Goal: Transaction & Acquisition: Purchase product/service

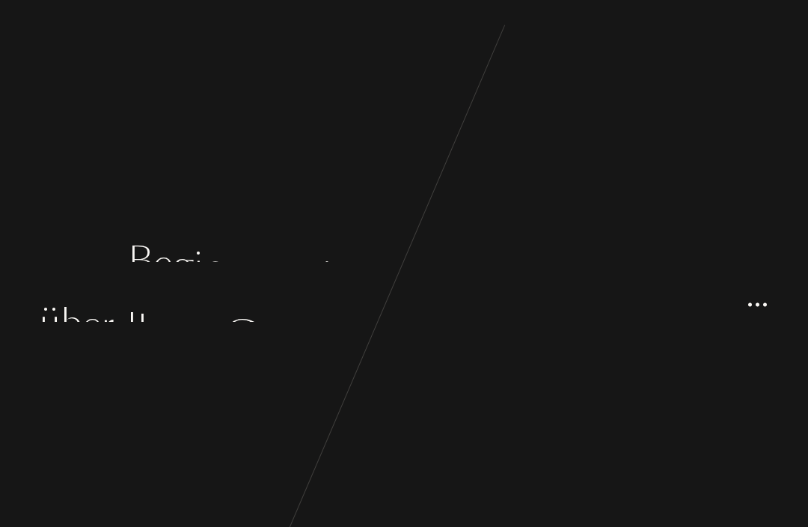
click at [651, 348] on div "B e g i n n e n w i r m i t e i n i g e n F [PERSON_NAME] , ü b e r I [PERSON_N…" at bounding box center [404, 263] width 808 height 527
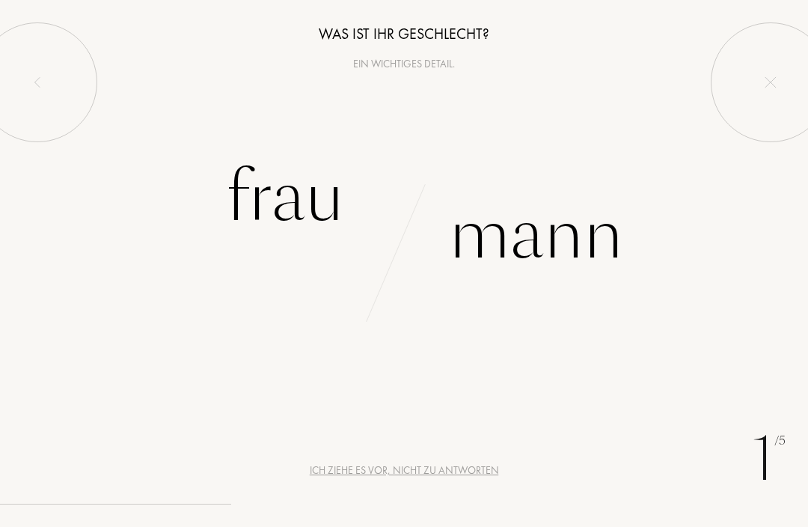
click at [266, 191] on div "Frau" at bounding box center [285, 197] width 118 height 101
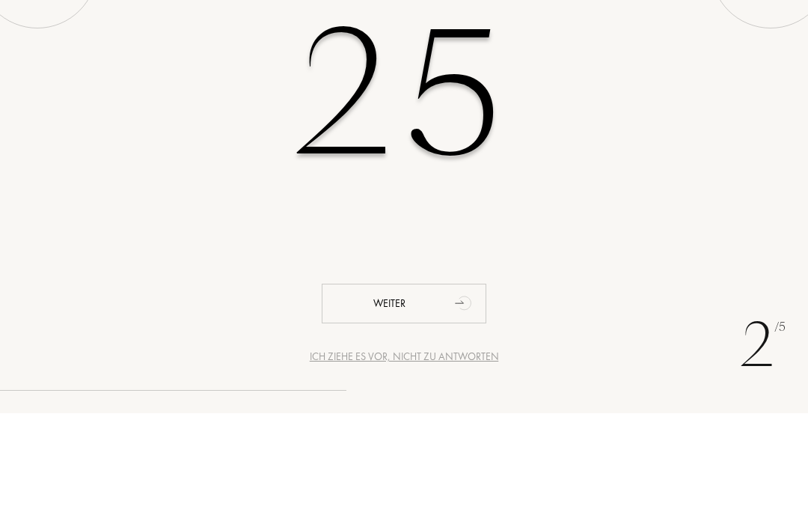
type input "25"
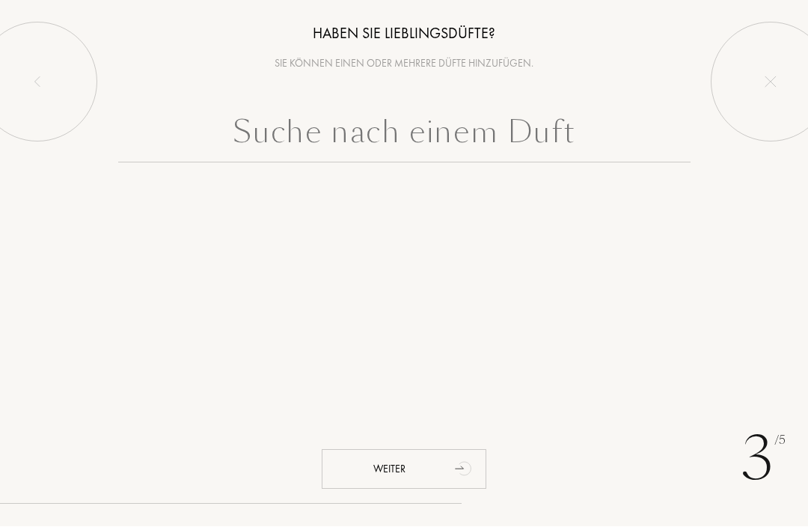
click at [289, 140] on input "text" at bounding box center [404, 136] width 572 height 54
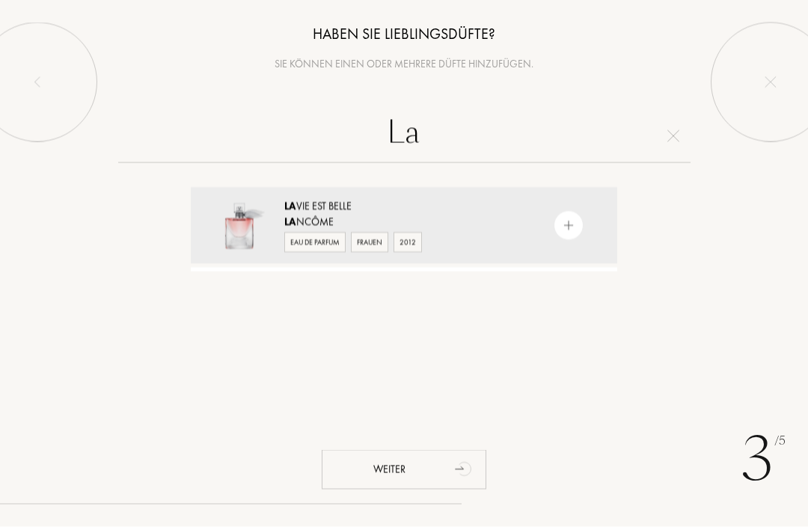
type input "La"
click at [301, 215] on div "La ncôme" at bounding box center [403, 222] width 238 height 16
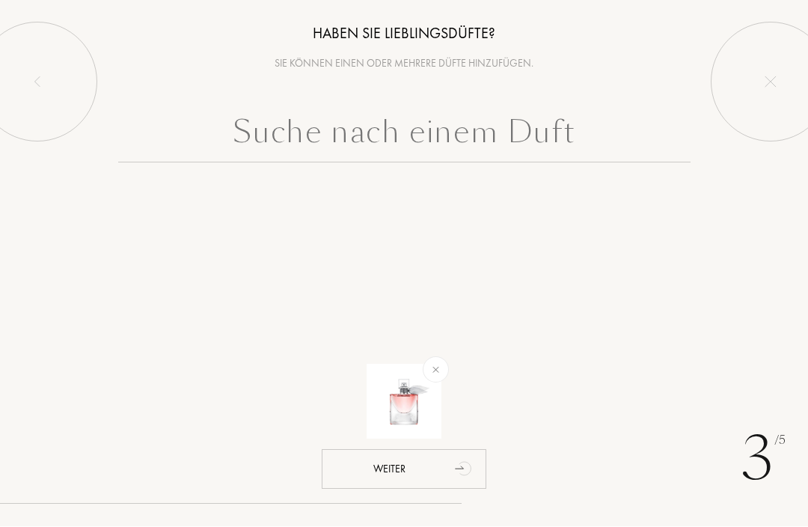
click at [279, 135] on input "text" at bounding box center [404, 136] width 572 height 54
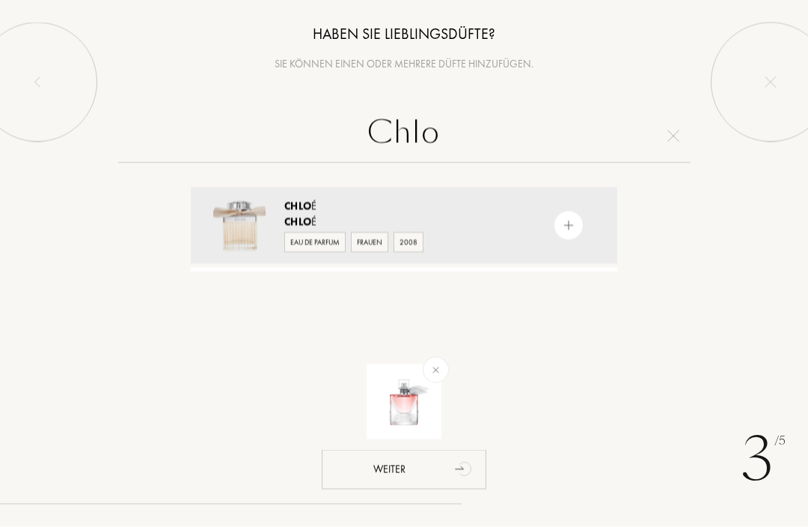
type input "Chlo"
click at [292, 206] on span "Chlo" at bounding box center [297, 205] width 27 height 13
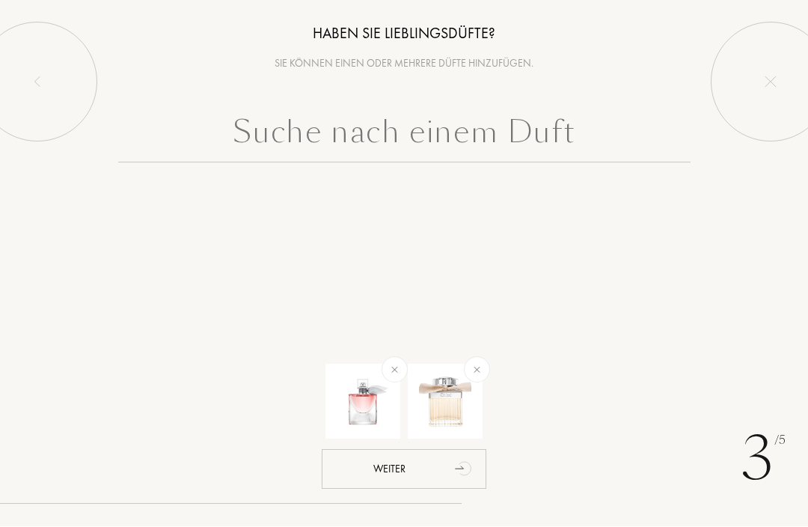
click at [274, 145] on input "text" at bounding box center [404, 136] width 572 height 54
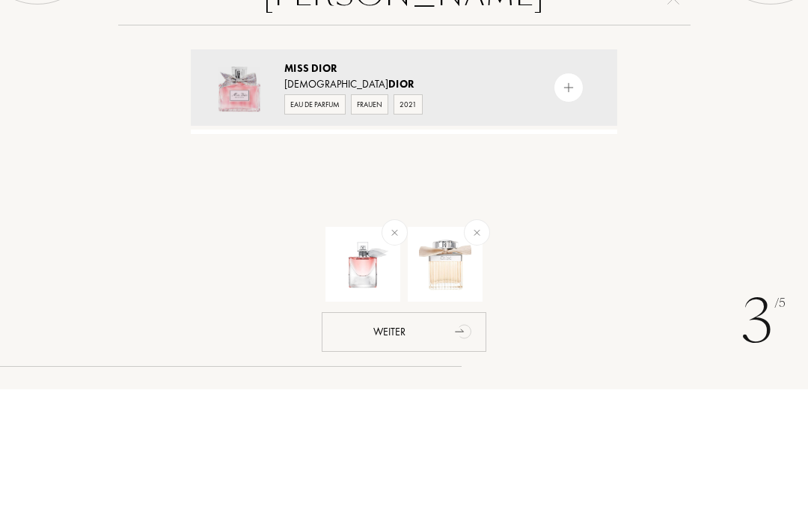
type input "Miss Dior"
click at [263, 199] on img at bounding box center [239, 225] width 52 height 52
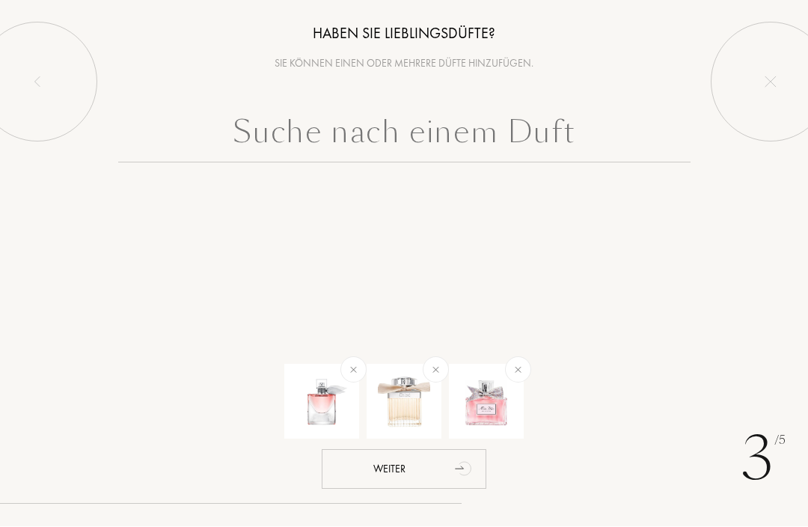
click at [230, 136] on input "text" at bounding box center [404, 136] width 572 height 54
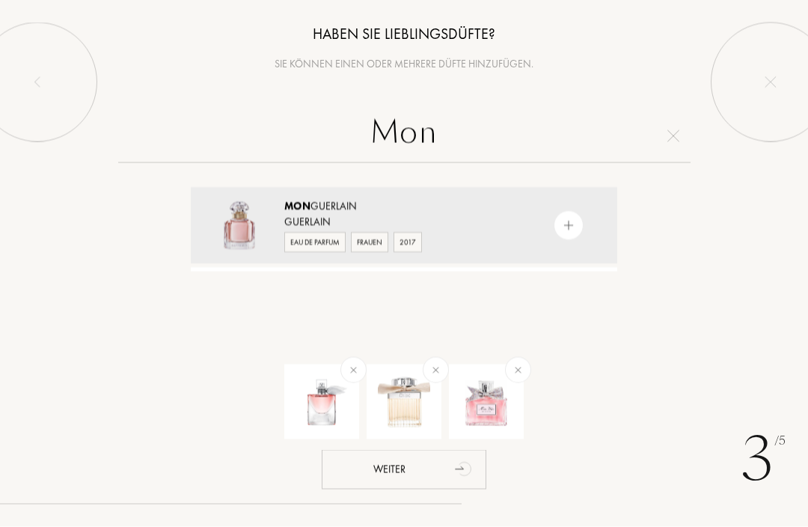
type input "Mon"
click at [314, 200] on div "Mon Guerlain" at bounding box center [403, 206] width 238 height 16
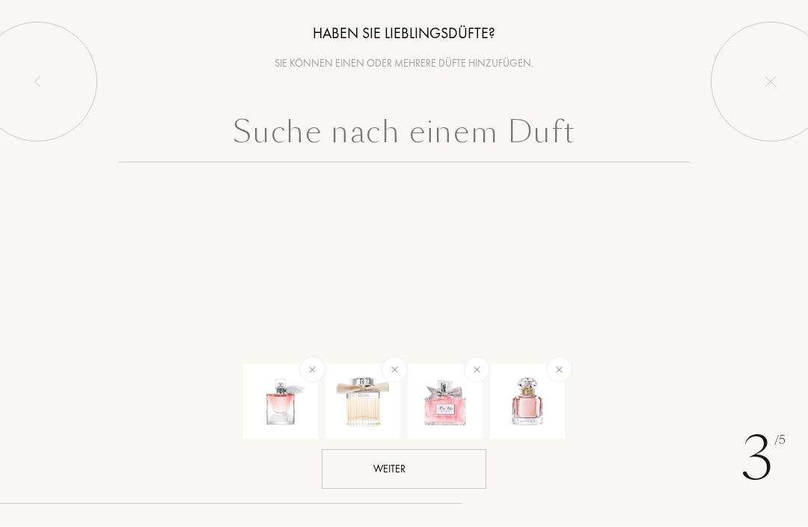
click at [388, 470] on div "Weiter" at bounding box center [404, 469] width 165 height 40
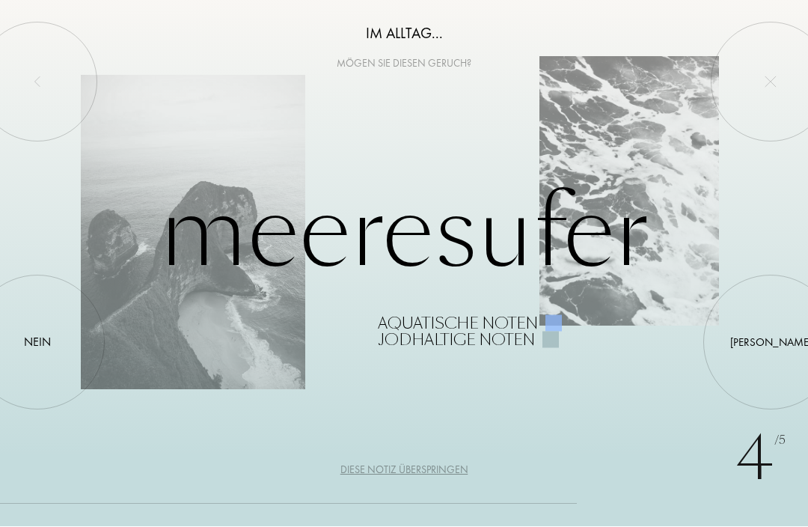
click at [37, 343] on div at bounding box center [37, 343] width 0 height 0
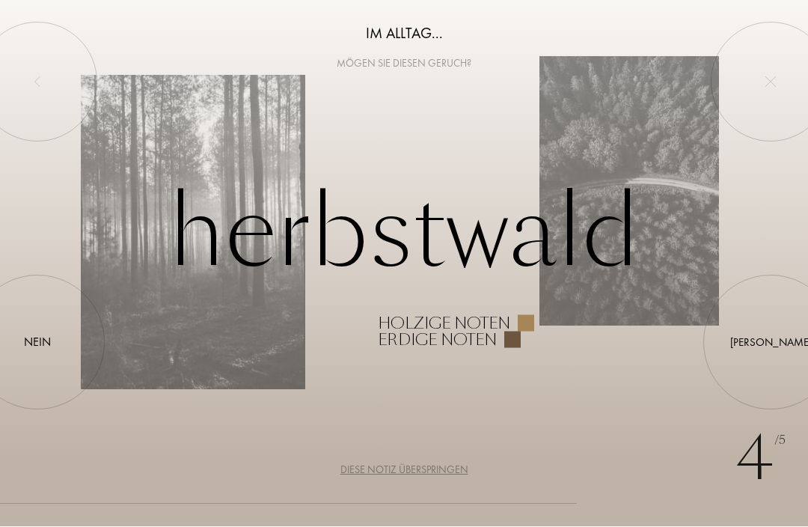
click at [770, 343] on div at bounding box center [770, 343] width 0 height 0
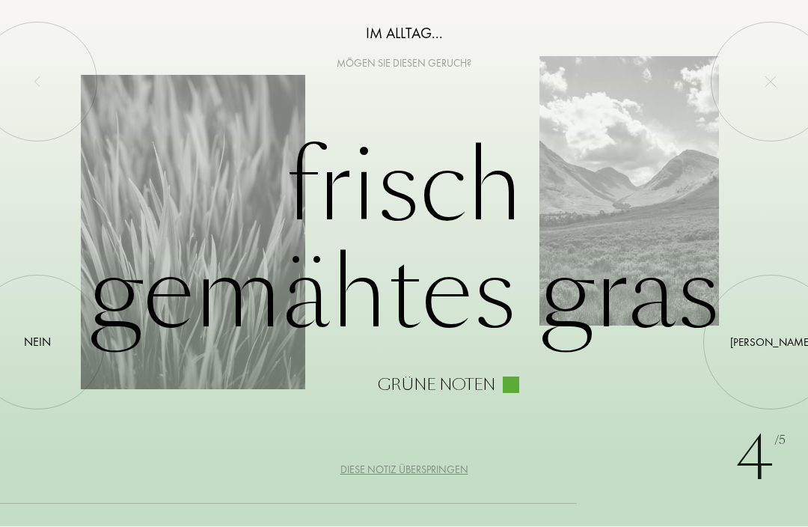
click at [772, 344] on div "Ja" at bounding box center [771, 342] width 82 height 17
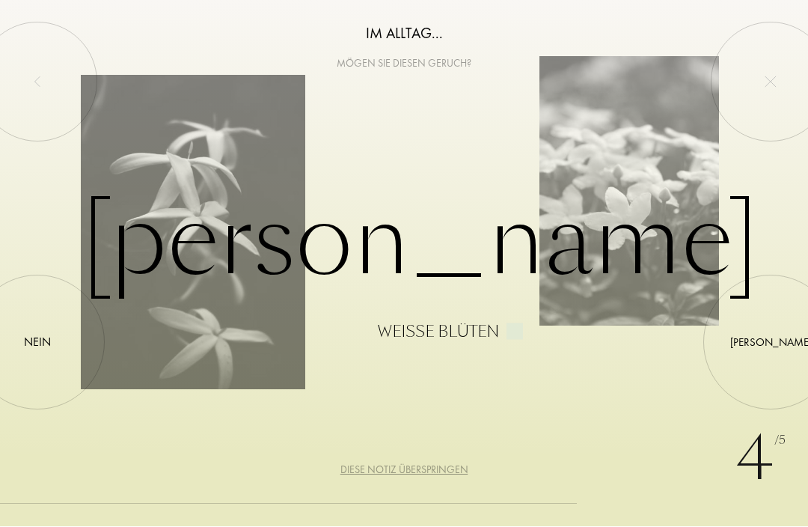
click at [770, 343] on div at bounding box center [770, 343] width 0 height 0
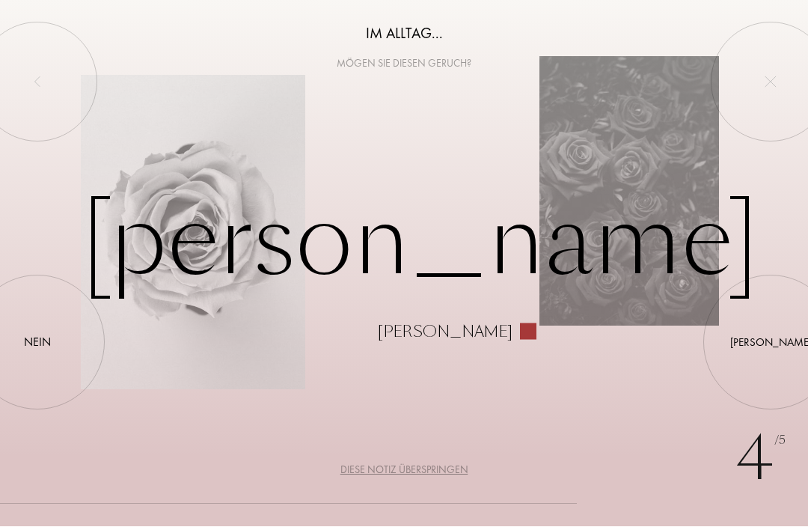
click at [770, 343] on div at bounding box center [770, 343] width 0 height 0
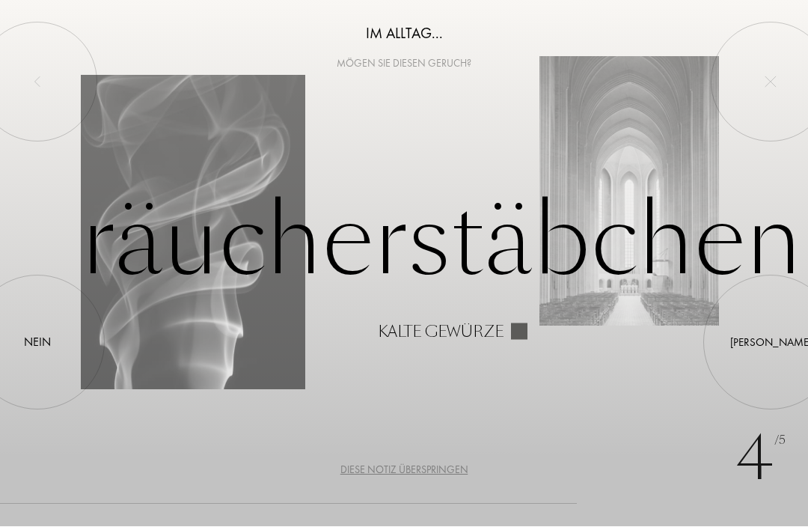
click at [37, 343] on div at bounding box center [37, 343] width 0 height 0
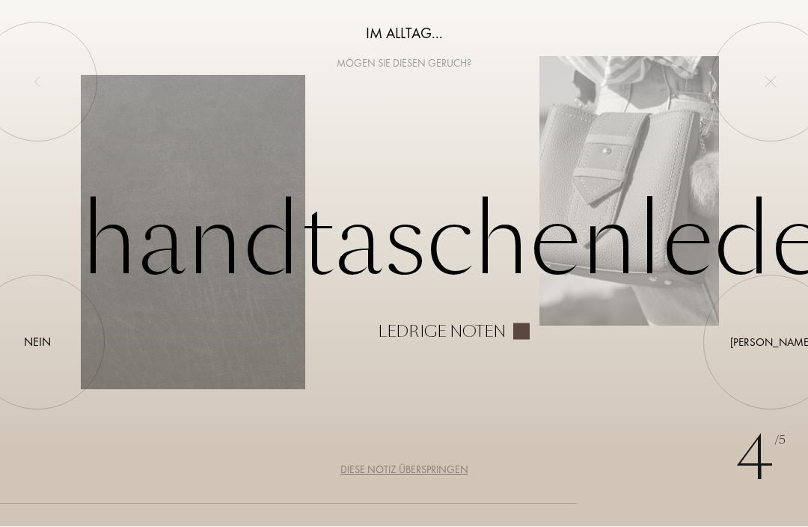
click at [770, 343] on div at bounding box center [770, 343] width 0 height 0
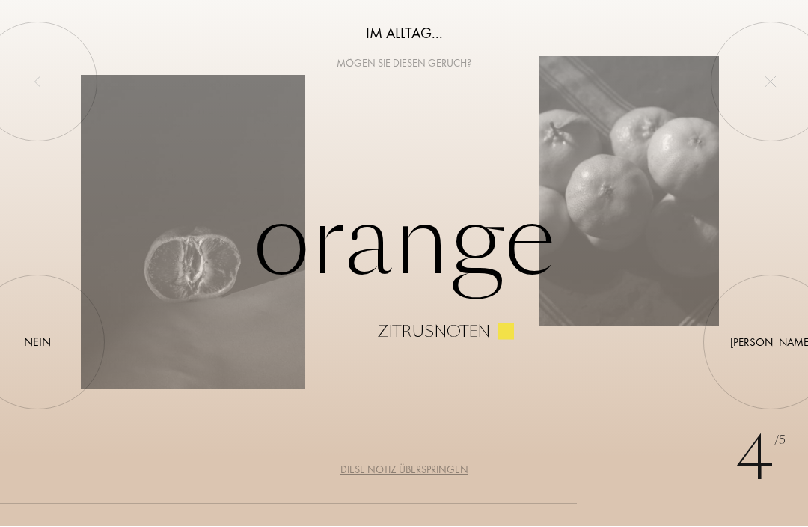
click at [770, 343] on div at bounding box center [770, 343] width 0 height 0
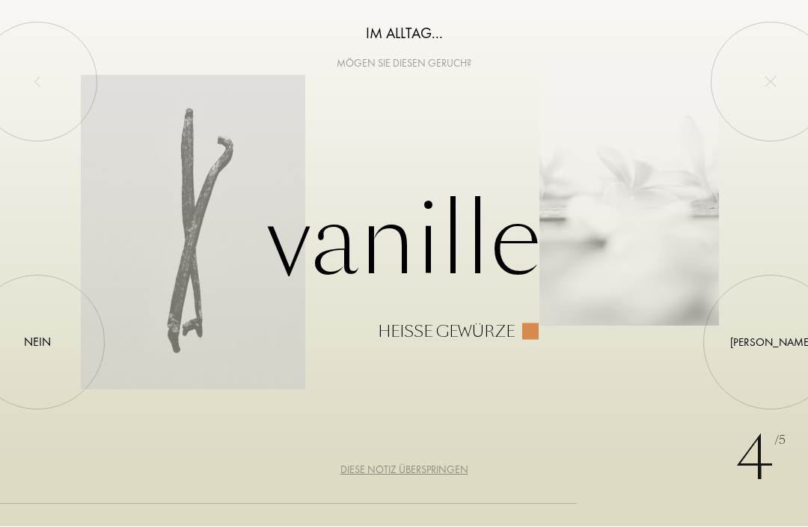
click at [37, 343] on div at bounding box center [37, 343] width 0 height 0
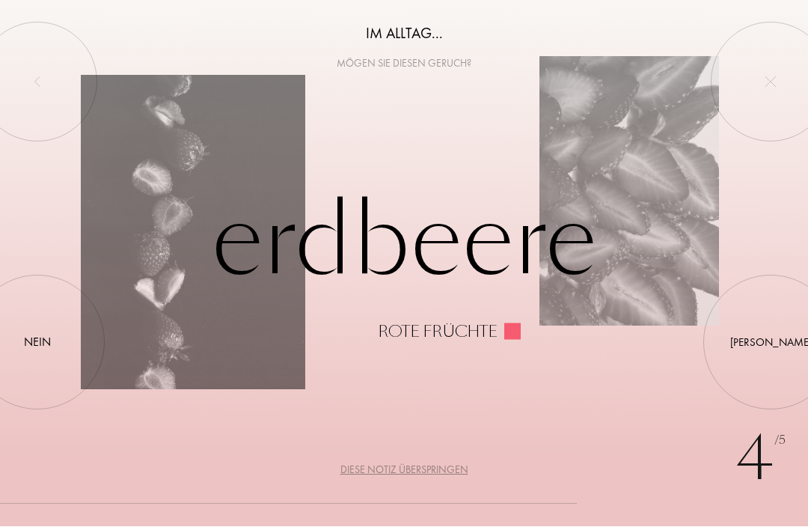
click at [775, 334] on div "Ja" at bounding box center [771, 342] width 82 height 17
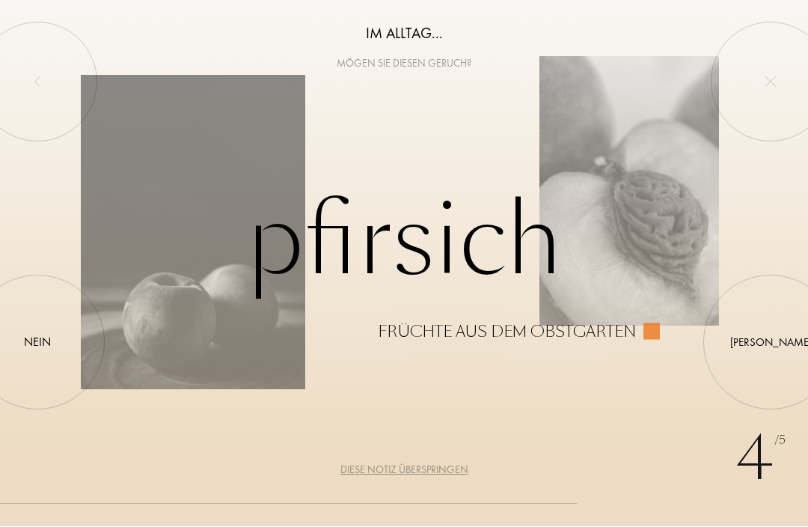
click at [770, 343] on div at bounding box center [770, 343] width 0 height 0
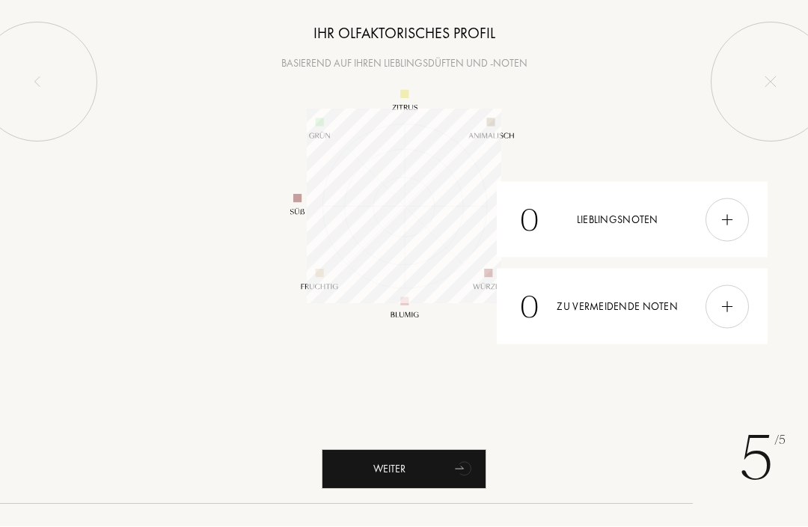
scroll to position [194, 194]
click at [587, 315] on div "0 Zu vermeidende Noten" at bounding box center [632, 307] width 271 height 76
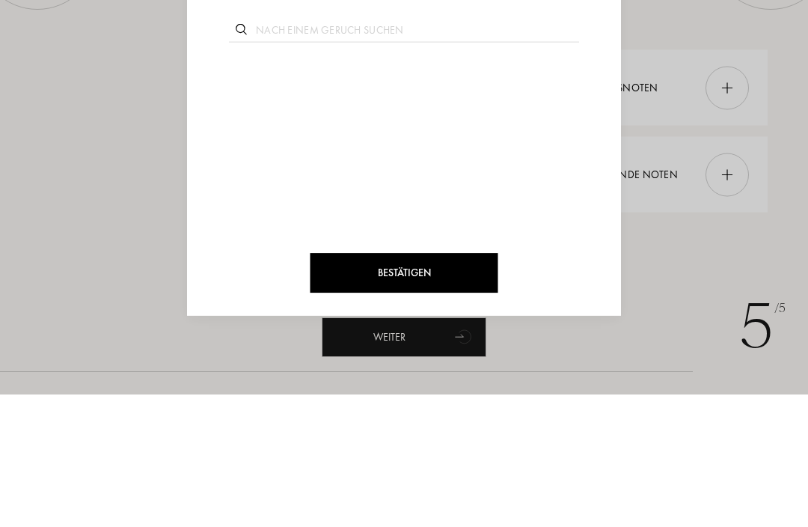
click at [86, 159] on div at bounding box center [404, 263] width 808 height 527
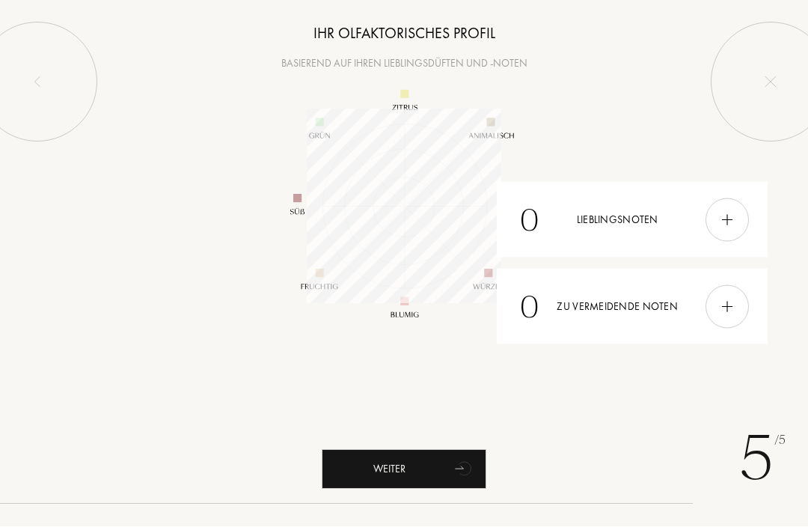
click at [387, 479] on div "Weiter" at bounding box center [404, 469] width 165 height 40
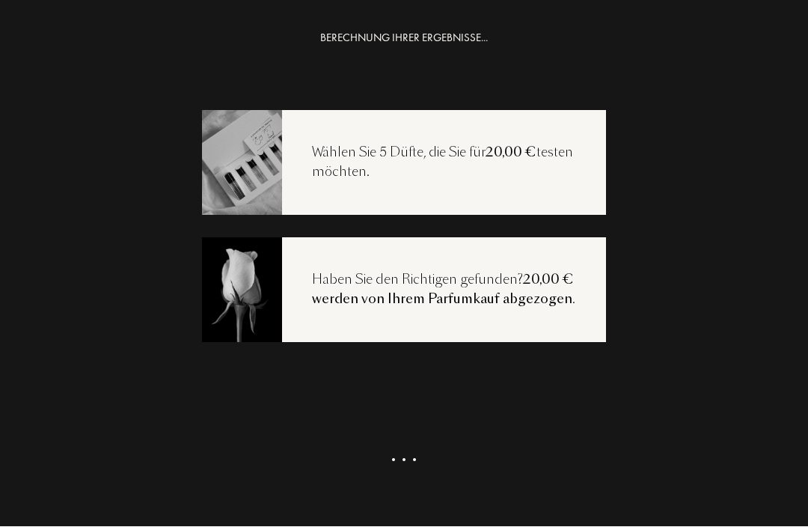
click at [337, 197] on div "Wählen Sie 5 Düfte, die Sie für 20,00 € testen möchten." at bounding box center [404, 163] width 404 height 105
click at [274, 164] on img at bounding box center [241, 162] width 81 height 108
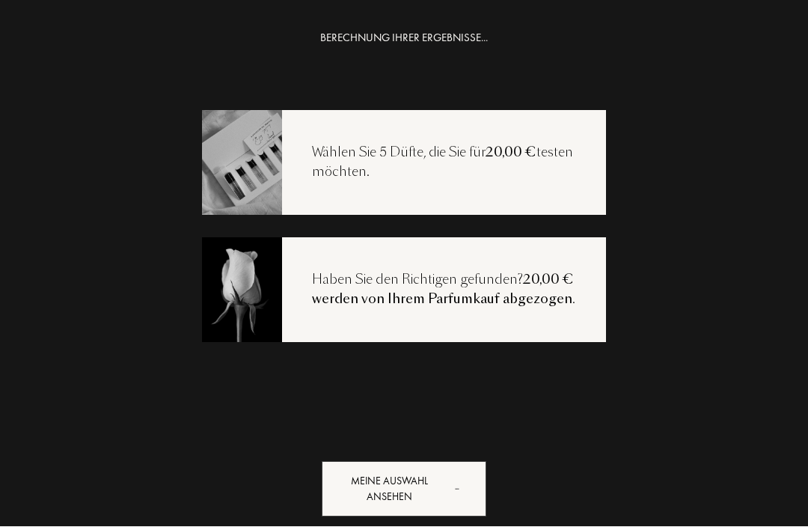
click at [414, 183] on div "Wählen Sie 5 Düfte, die Sie für 20,00 € testen möchten." at bounding box center [404, 163] width 404 height 105
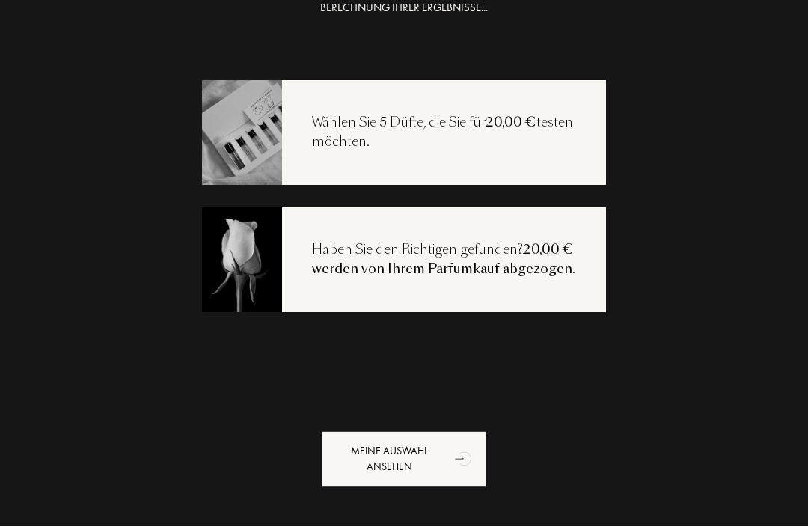
scroll to position [30, 0]
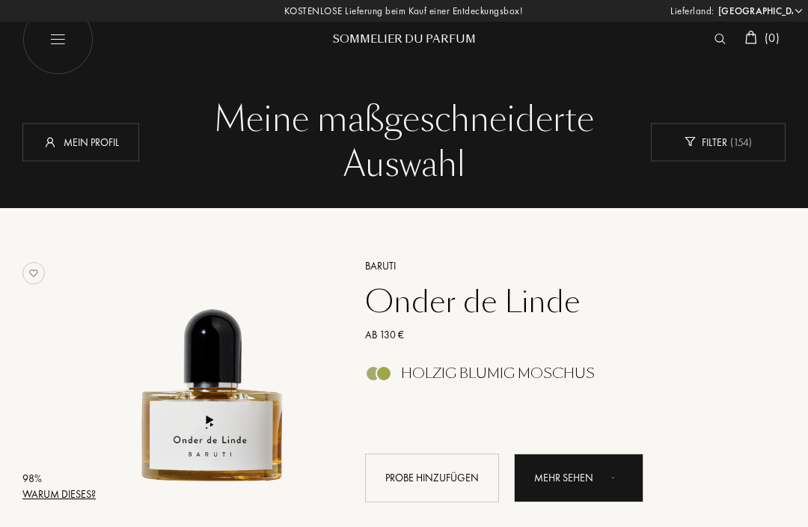
select select "DE"
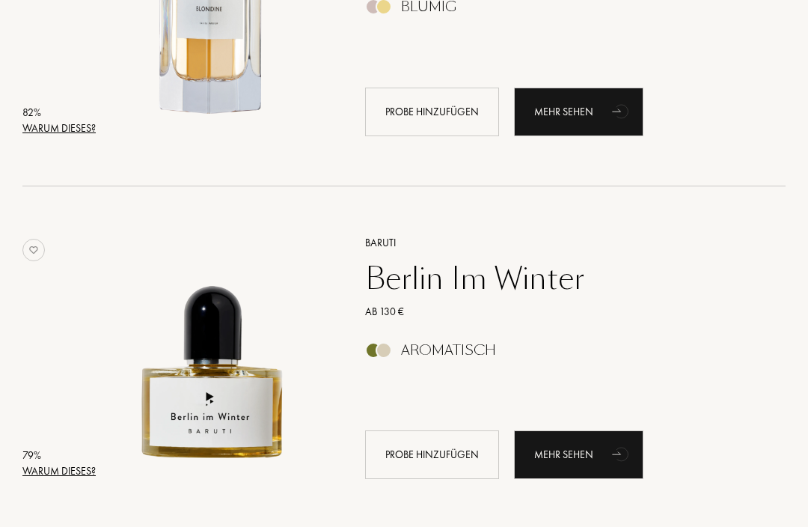
scroll to position [2768, 0]
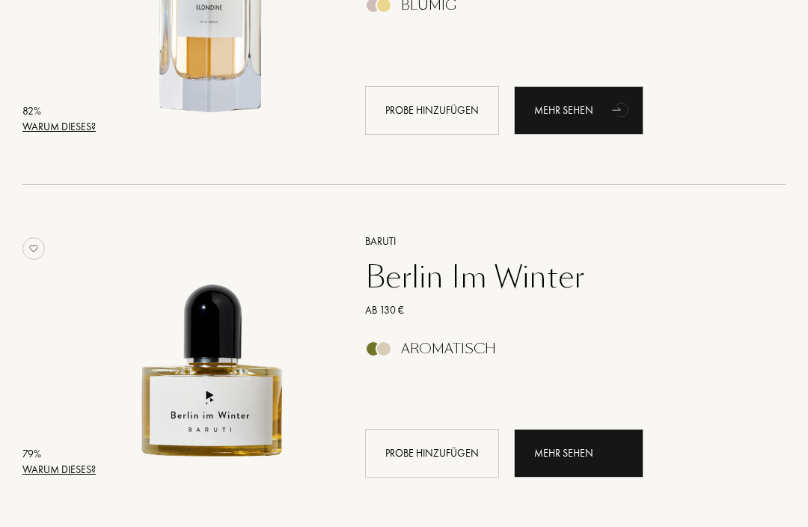
click at [550, 455] on div "Mehr sehen" at bounding box center [578, 453] width 129 height 49
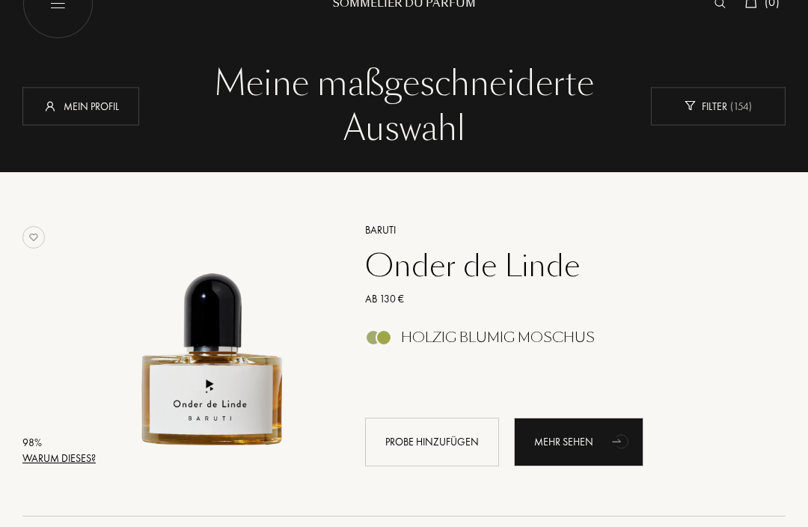
scroll to position [34, 0]
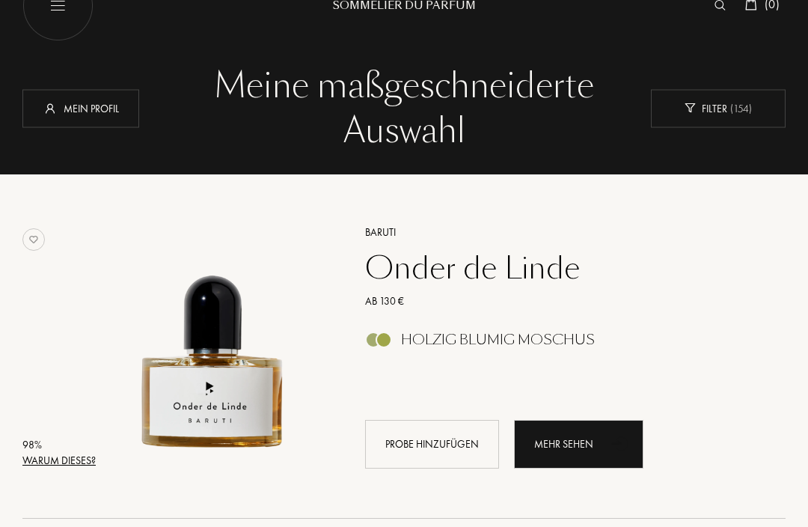
click at [561, 447] on div "Mehr sehen" at bounding box center [578, 444] width 129 height 49
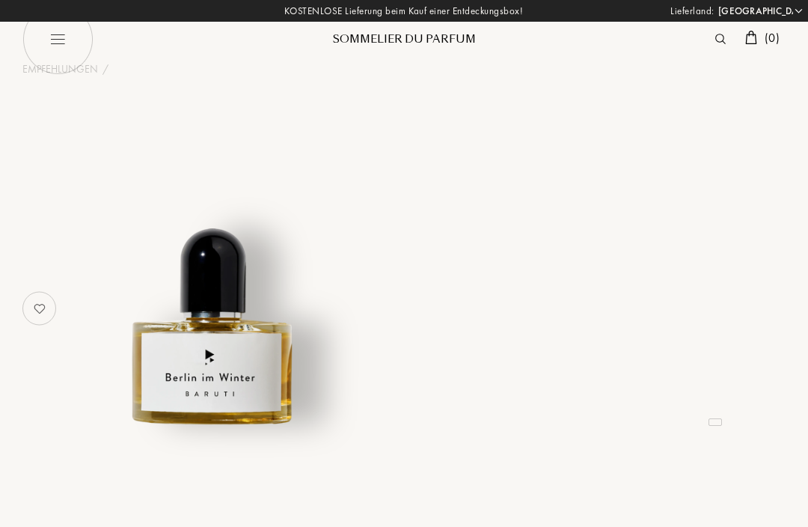
select select "DE"
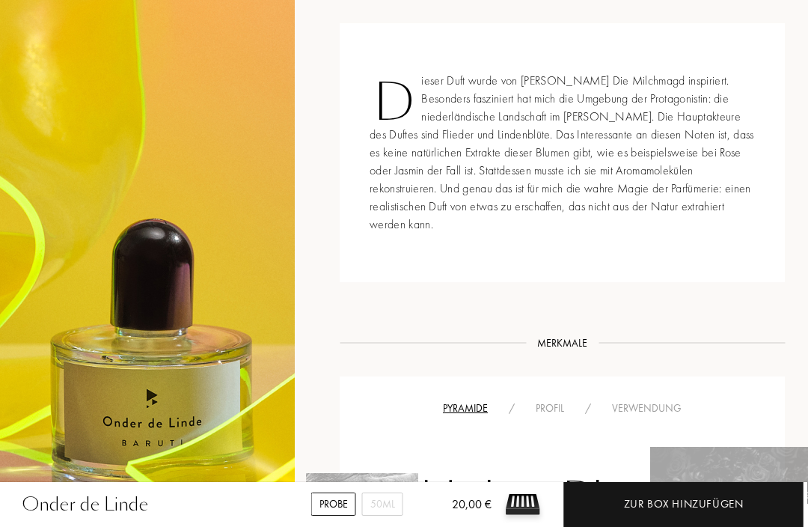
scroll to position [571, 0]
click at [377, 511] on div "50mL" at bounding box center [382, 503] width 41 height 23
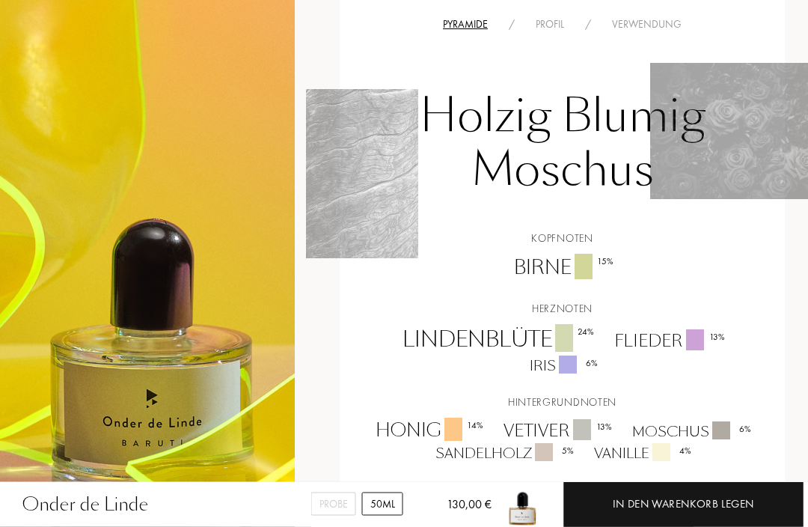
scroll to position [941, 0]
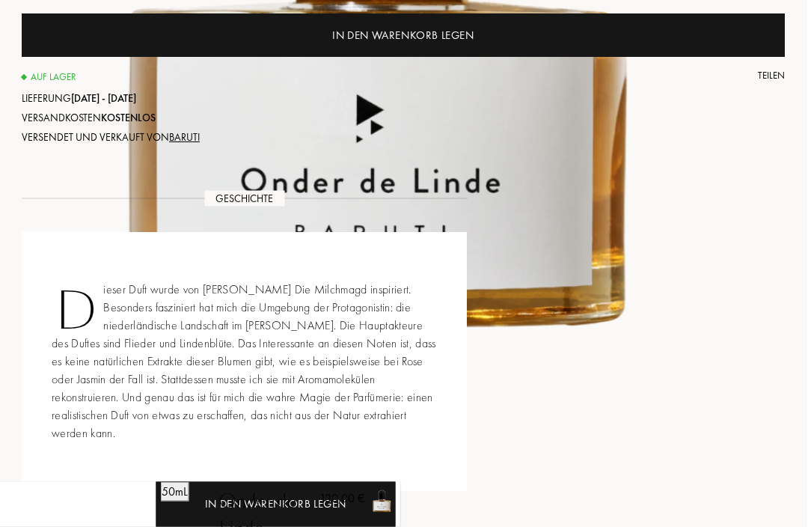
select select "DE"
